Goal: Information Seeking & Learning: Understand process/instructions

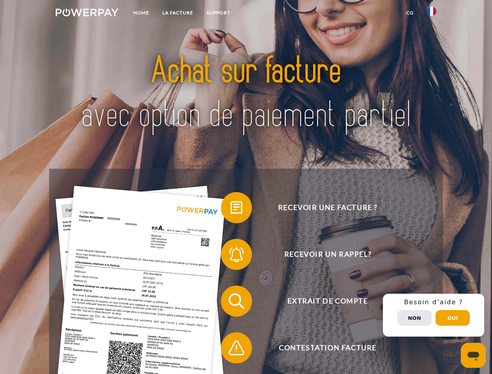
click at [87, 14] on img at bounding box center [87, 13] width 63 height 8
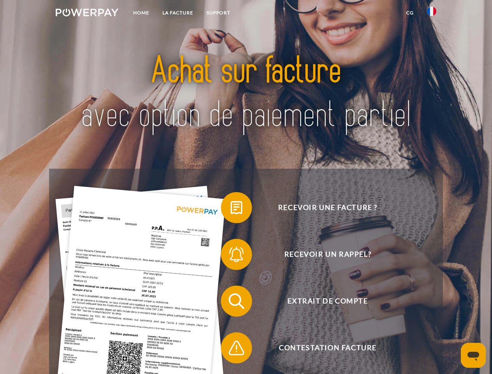
click at [432, 14] on img at bounding box center [431, 11] width 9 height 9
click at [410, 13] on link "CG" at bounding box center [410, 13] width 21 height 14
click at [231, 209] on span at bounding box center [224, 207] width 39 height 39
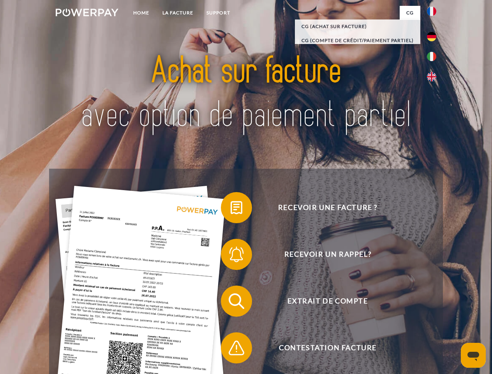
click at [231, 256] on span at bounding box center [224, 254] width 39 height 39
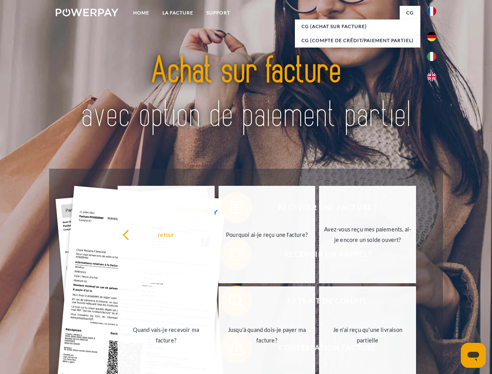
click at [231, 303] on link "Jusqu'à quand dois-je payer ma facture?" at bounding box center [266, 334] width 97 height 97
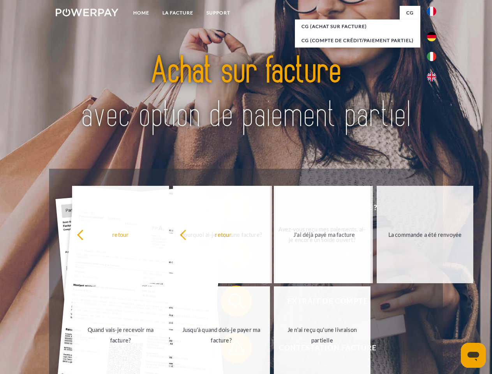
click at [231, 349] on span at bounding box center [224, 347] width 39 height 39
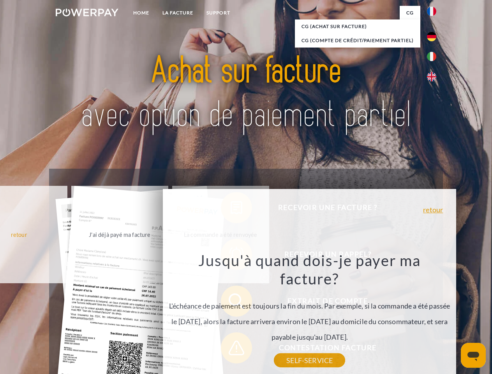
click at [433, 315] on div "Recevoir une facture ? Recevoir un rappel? Extrait de compte retour" at bounding box center [245, 325] width 393 height 312
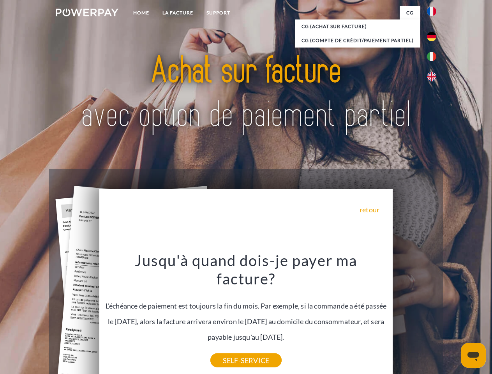
click at [414, 317] on span "Extrait de compte" at bounding box center [327, 300] width 191 height 31
click at [453, 318] on header "Home LA FACTURE Support" at bounding box center [246, 269] width 492 height 538
